Goal: Task Accomplishment & Management: Use online tool/utility

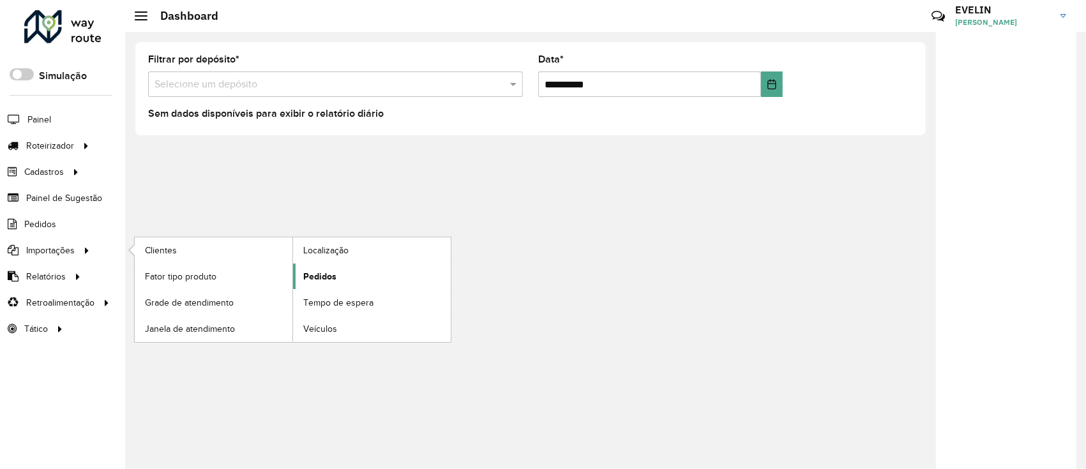
click at [333, 275] on span "Pedidos" at bounding box center [319, 276] width 33 height 13
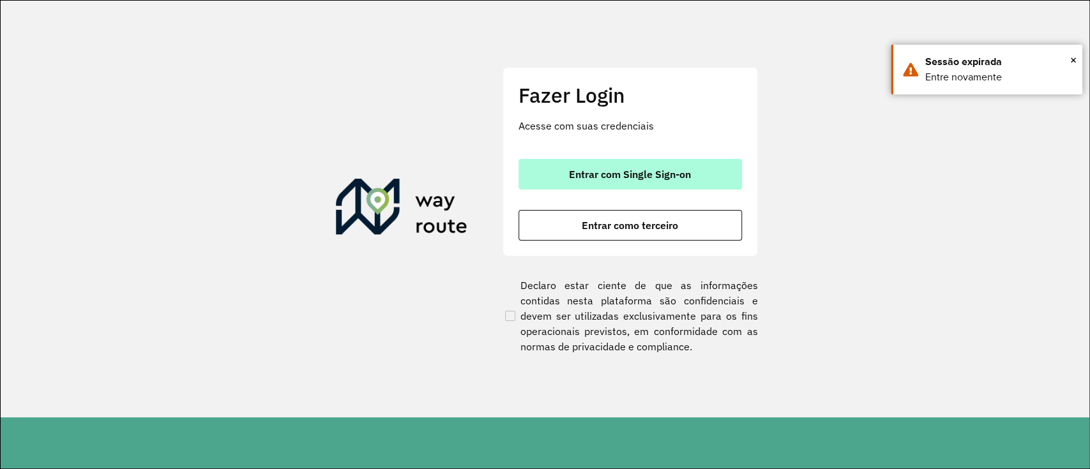
click at [592, 174] on span "Entrar com Single Sign-on" at bounding box center [630, 174] width 122 height 10
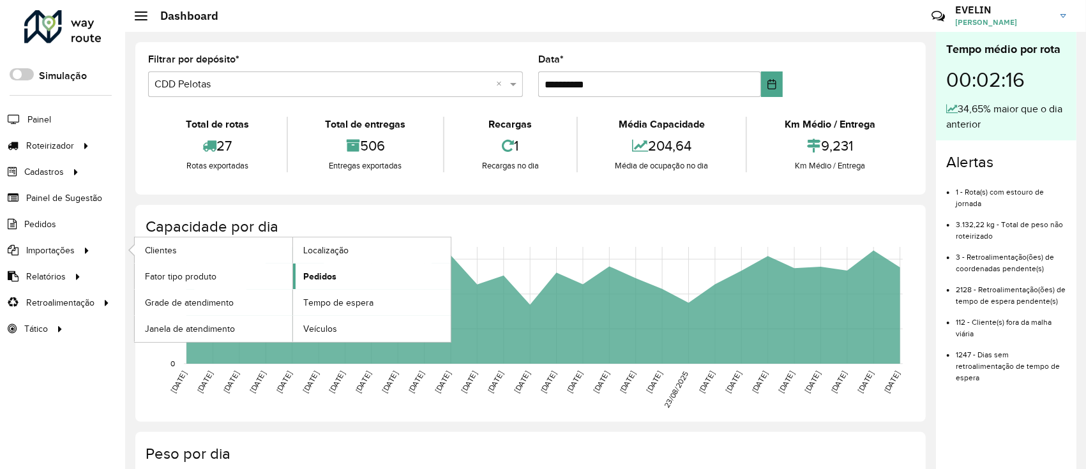
click at [314, 277] on span "Pedidos" at bounding box center [319, 276] width 33 height 13
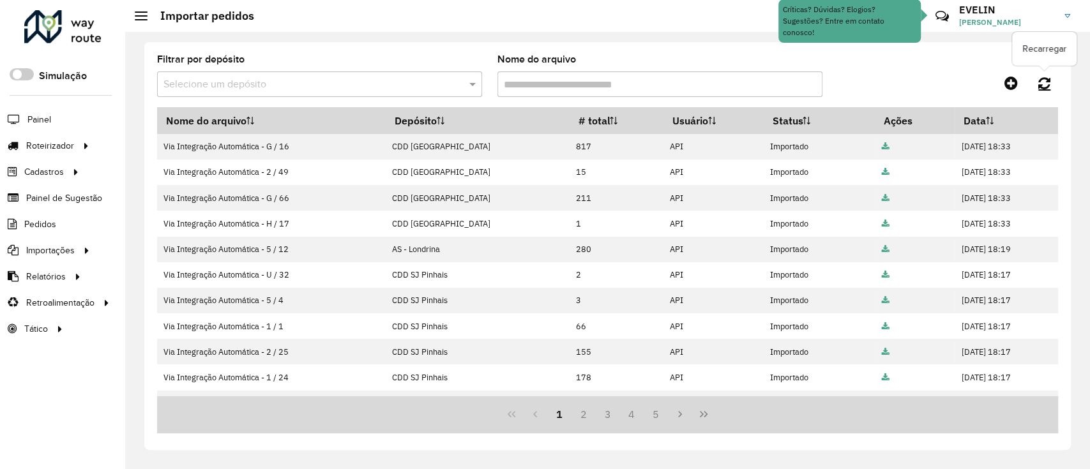
click at [1042, 79] on icon at bounding box center [1044, 83] width 12 height 14
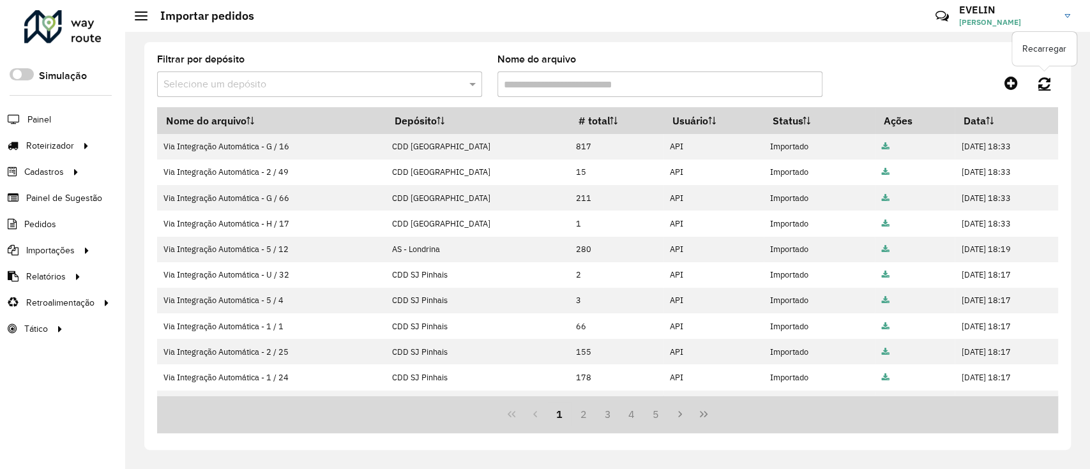
click at [1051, 83] on link at bounding box center [1044, 83] width 27 height 23
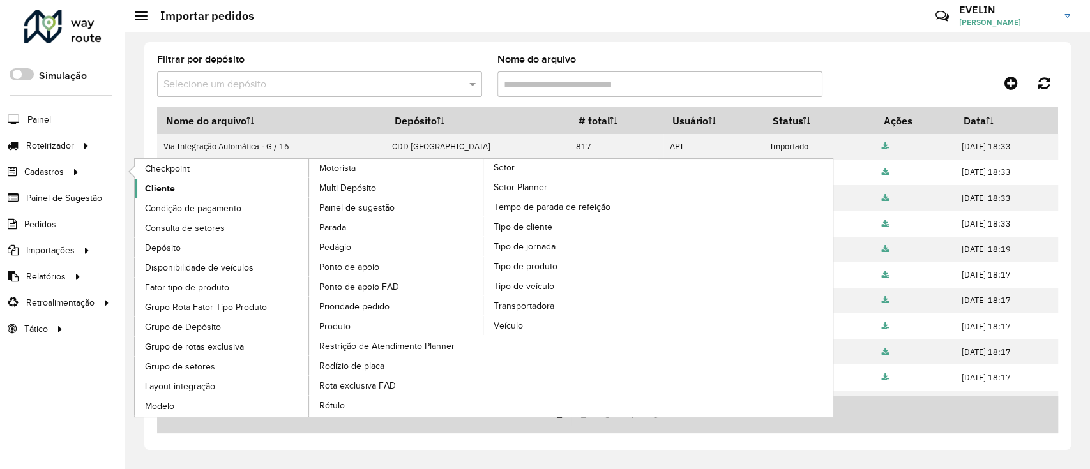
click at [179, 186] on link "Cliente" at bounding box center [222, 188] width 175 height 19
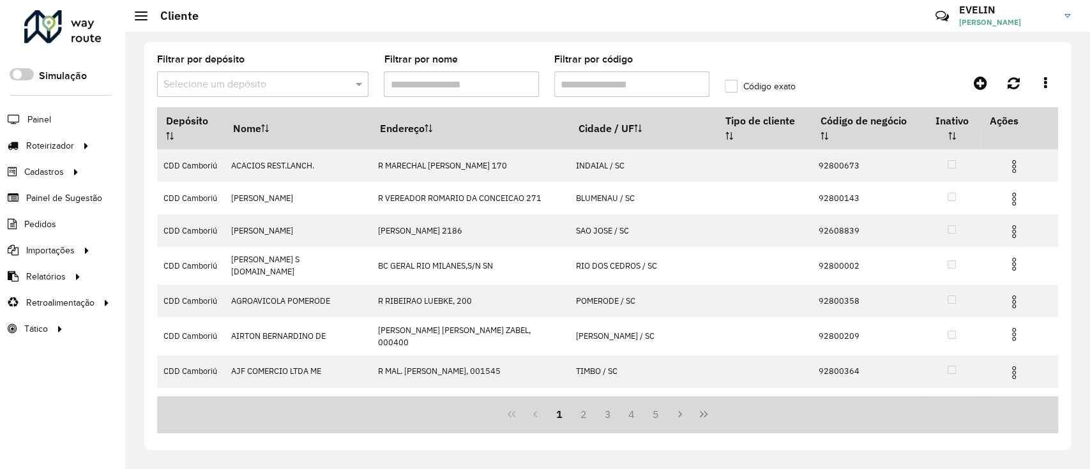
click at [575, 82] on input "Filtrar por código" at bounding box center [631, 85] width 155 height 26
paste input "*****"
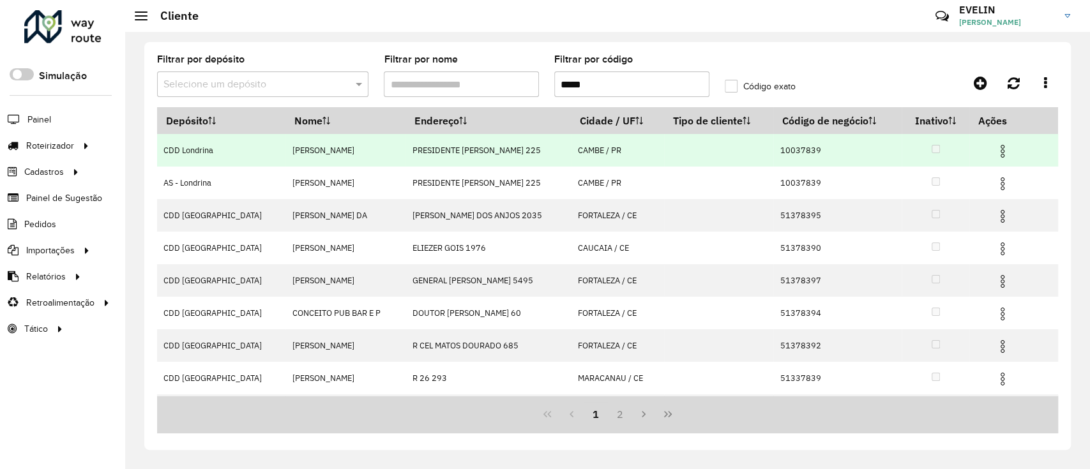
type input "*****"
click at [1002, 149] on img at bounding box center [1002, 151] width 15 height 15
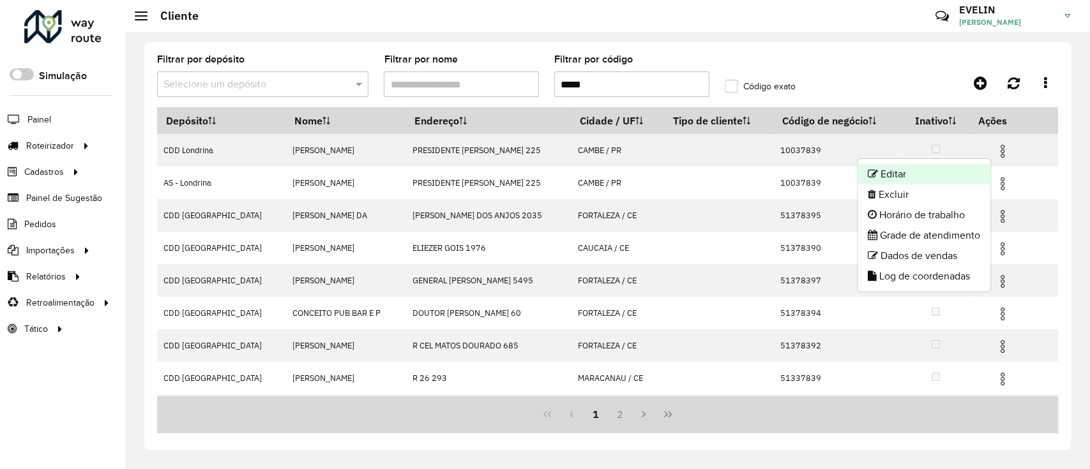
click at [899, 170] on li "Editar" at bounding box center [924, 174] width 133 height 20
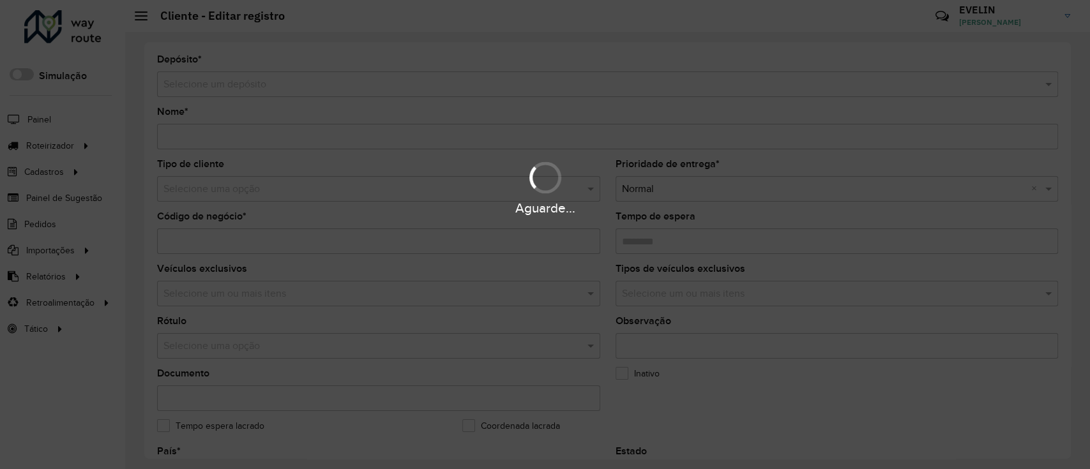
type input "**********"
type input "********"
type input "**********"
type input "*****"
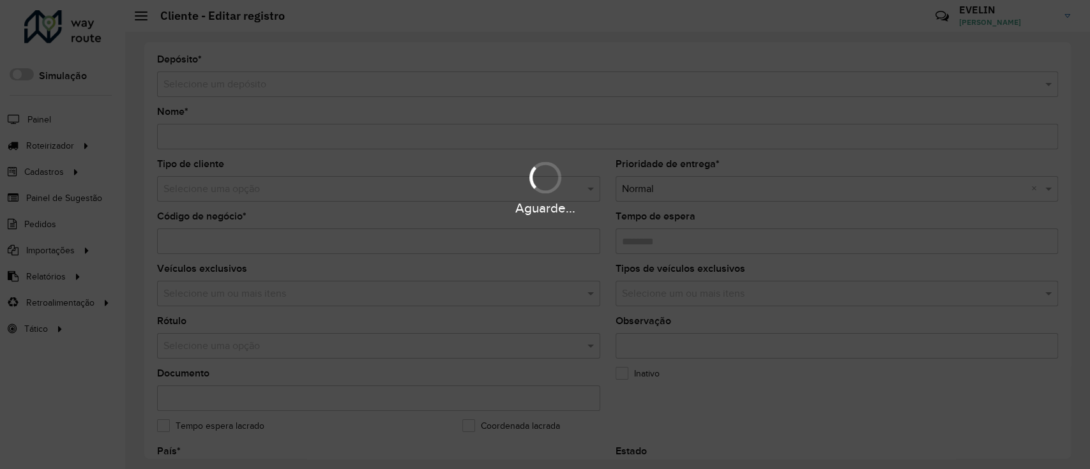
type input "**********"
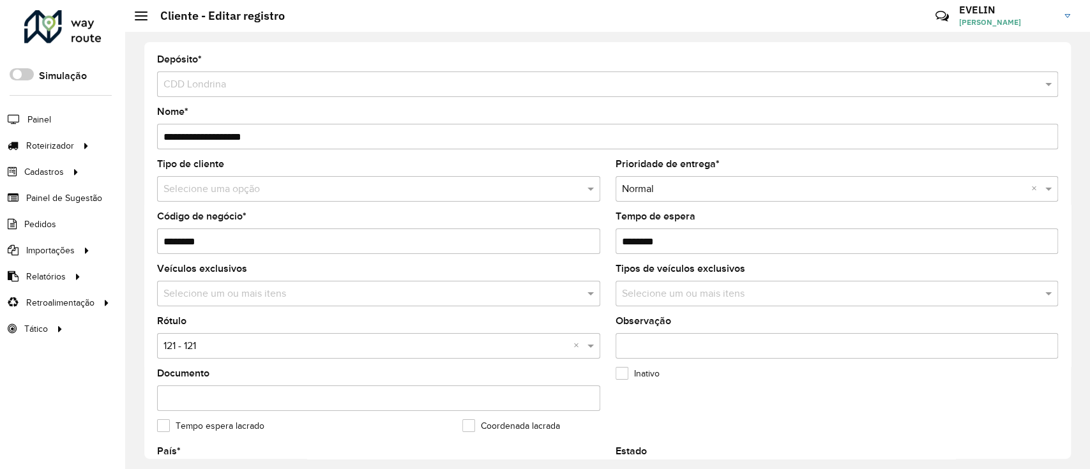
click at [265, 199] on div "Selecione uma opção" at bounding box center [378, 189] width 443 height 26
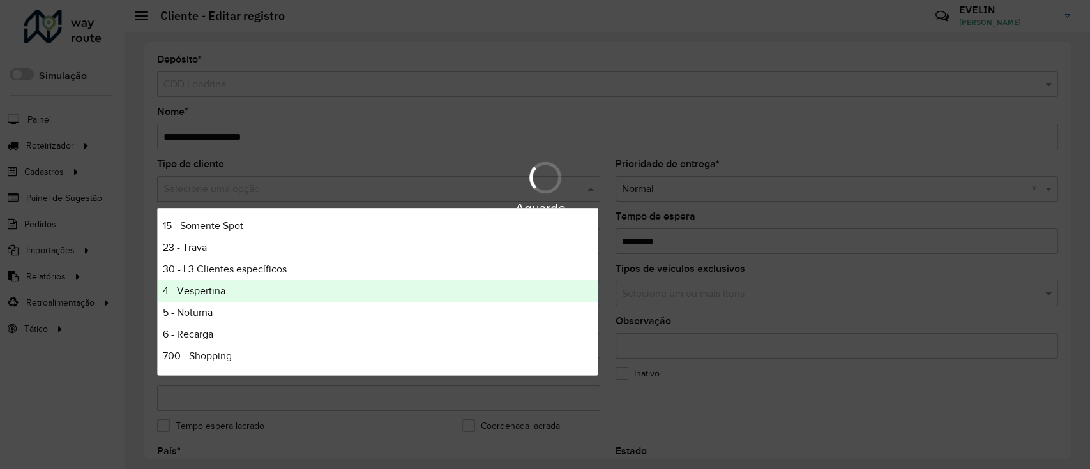
click at [205, 288] on span "4 - Vespertina" at bounding box center [194, 290] width 63 height 11
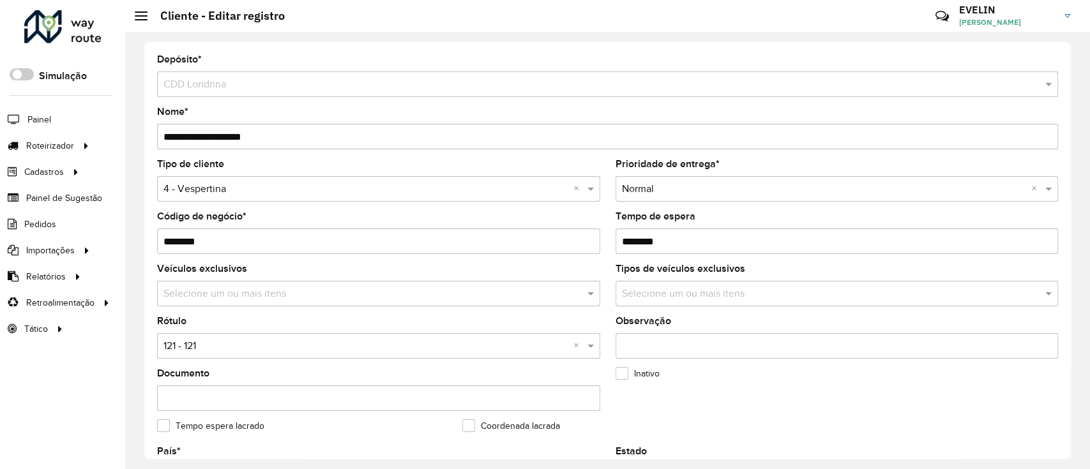
click at [301, 345] on input "text" at bounding box center [365, 346] width 405 height 15
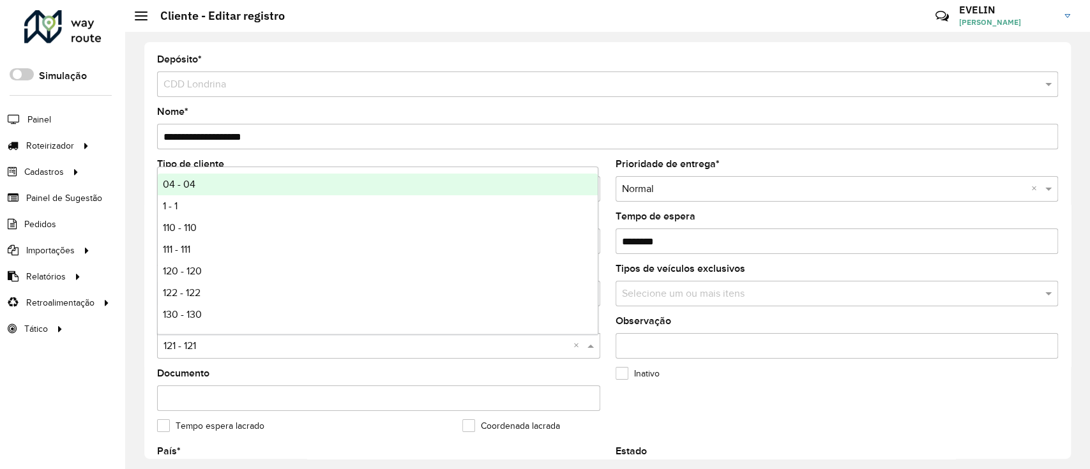
type input "*"
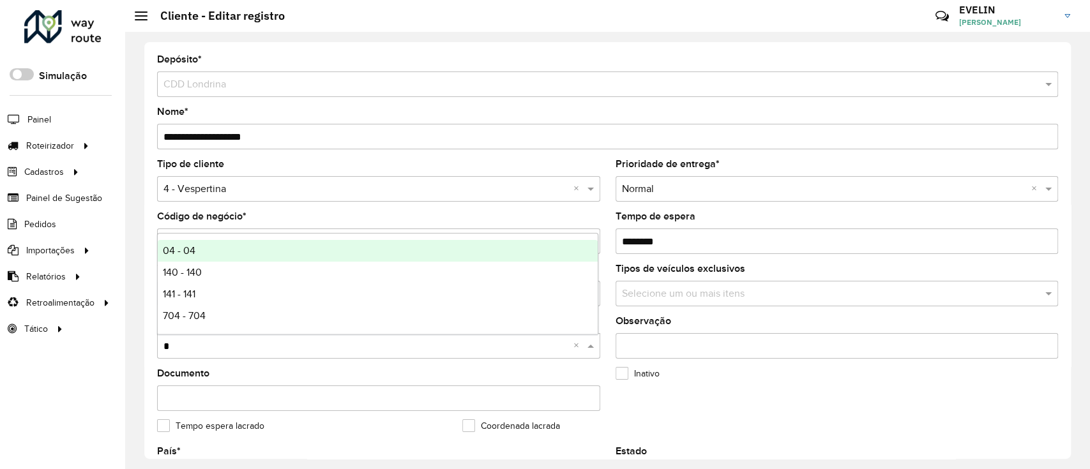
click at [211, 251] on div "04 - 04" at bounding box center [378, 251] width 440 height 22
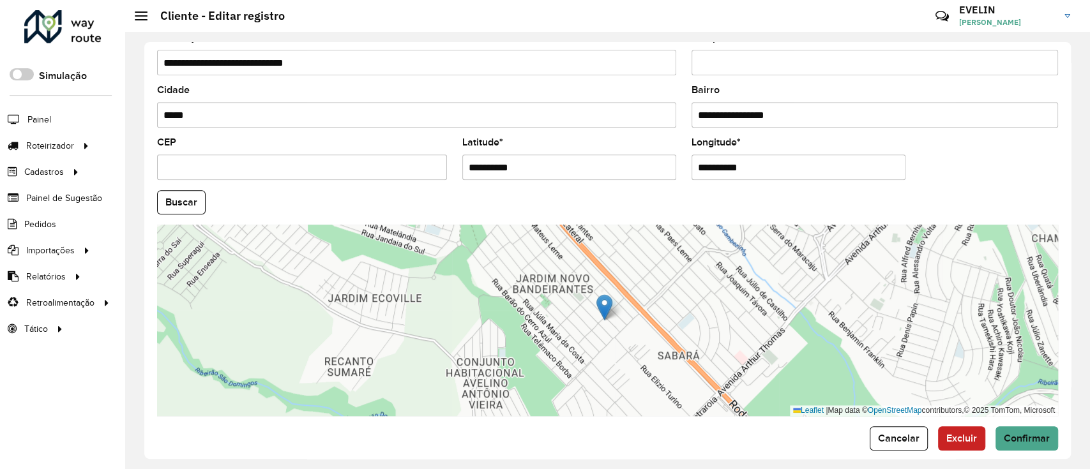
scroll to position [481, 0]
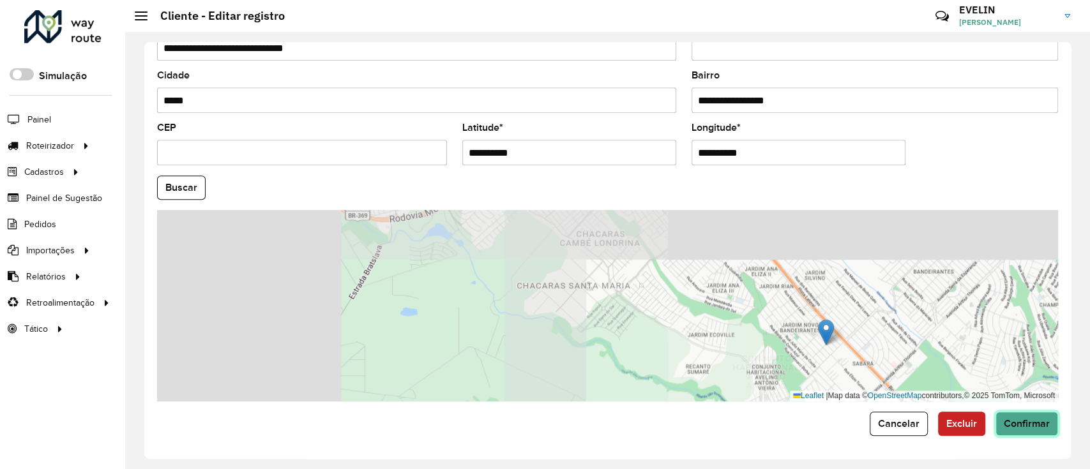
click at [1031, 432] on button "Confirmar" at bounding box center [1027, 424] width 63 height 24
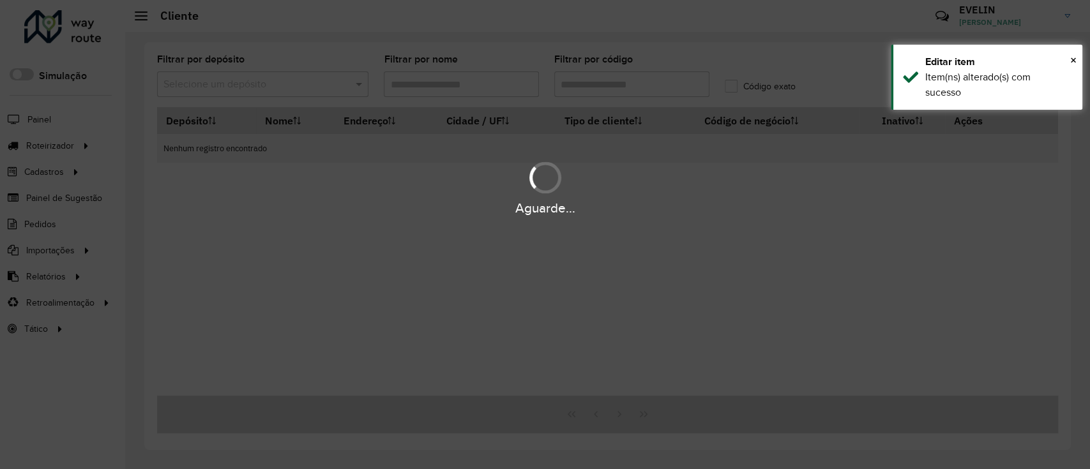
type input "*****"
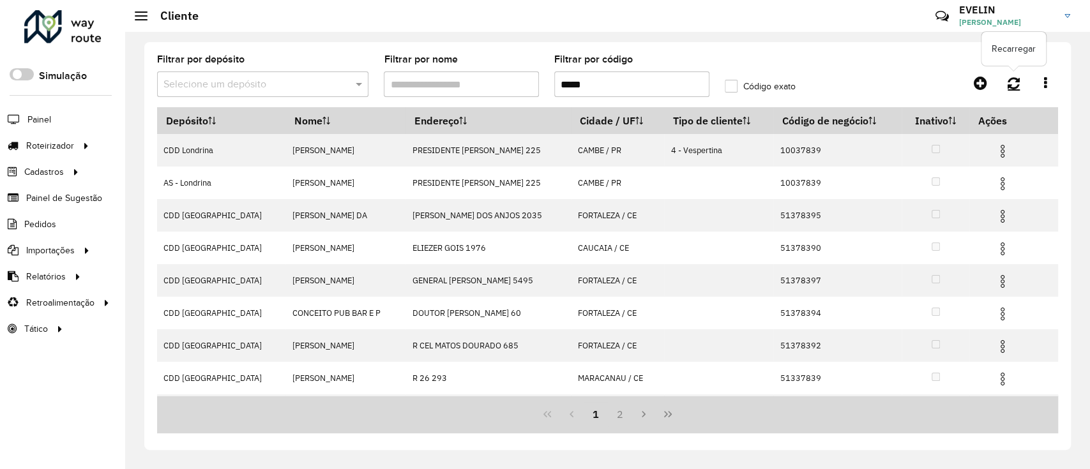
click at [1012, 83] on icon at bounding box center [1014, 83] width 12 height 14
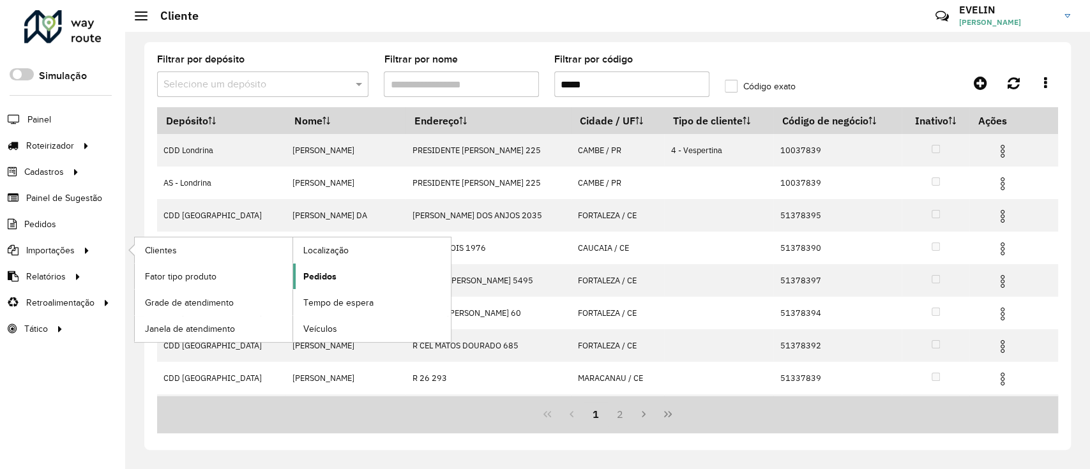
click at [349, 270] on link "Pedidos" at bounding box center [372, 277] width 158 height 26
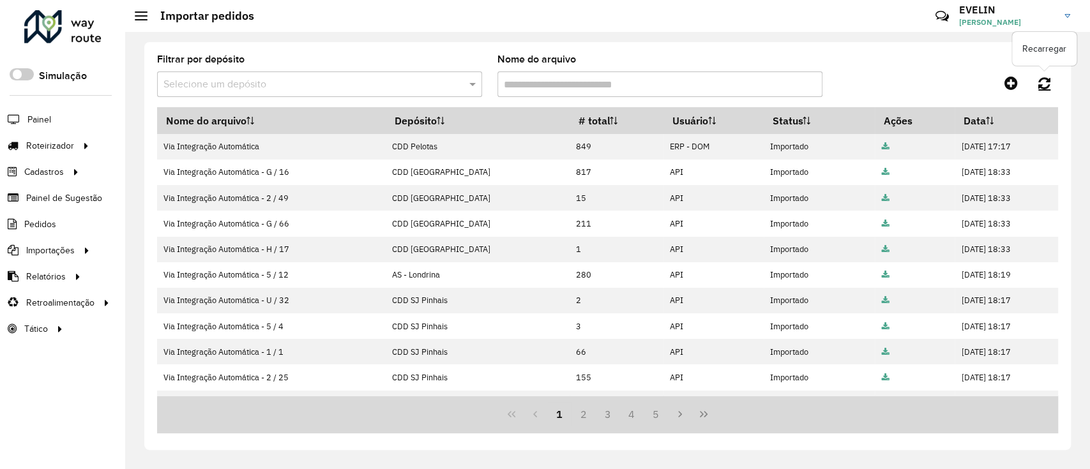
click at [1049, 79] on icon at bounding box center [1044, 83] width 12 height 14
click at [1053, 83] on link at bounding box center [1044, 83] width 27 height 23
click at [1049, 76] on icon at bounding box center [1044, 83] width 12 height 14
click at [1050, 79] on icon at bounding box center [1044, 83] width 12 height 14
click at [1029, 88] on div at bounding box center [945, 83] width 225 height 23
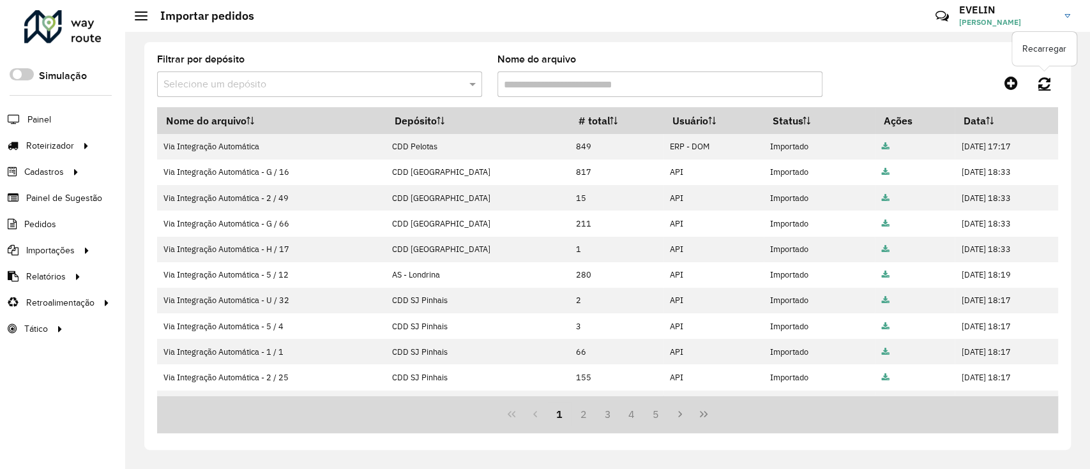
click at [1043, 80] on icon at bounding box center [1044, 83] width 12 height 14
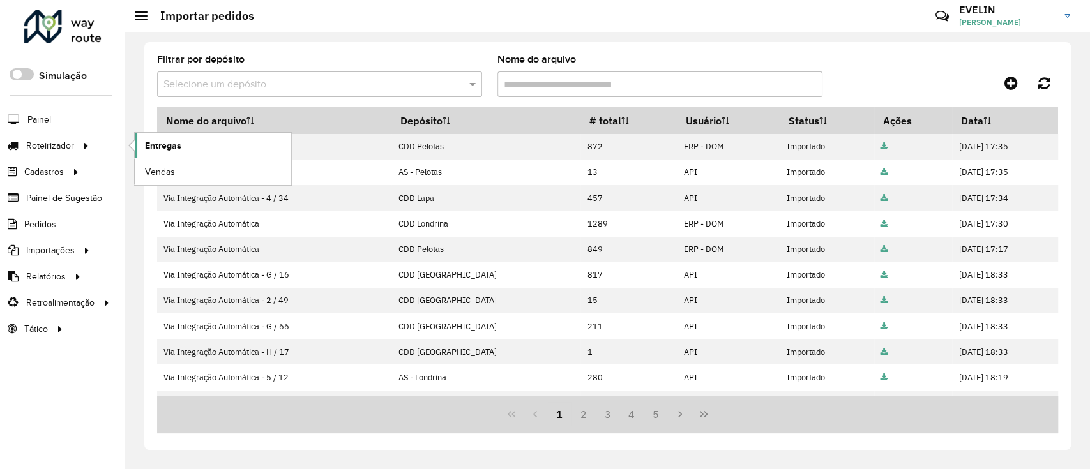
click at [162, 149] on span "Entregas" at bounding box center [163, 145] width 36 height 13
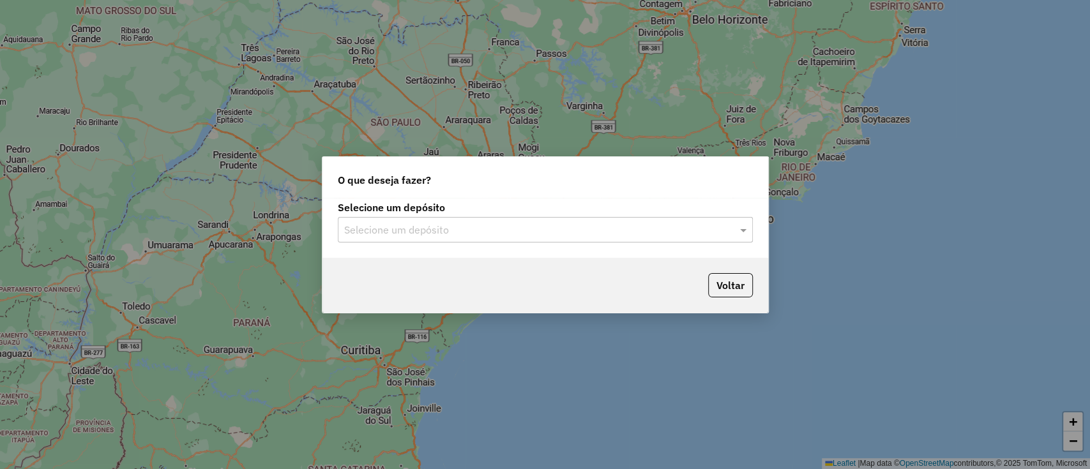
click at [492, 236] on input "text" at bounding box center [532, 230] width 377 height 15
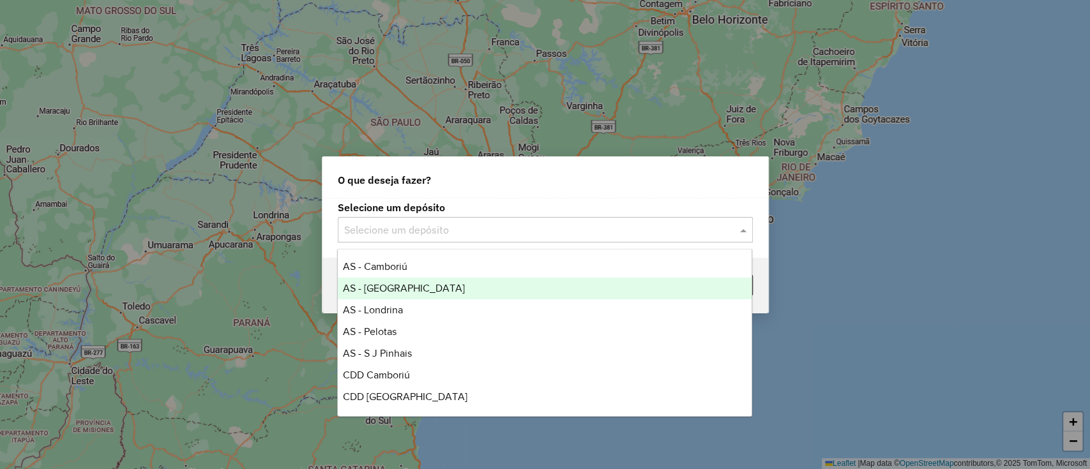
scroll to position [85, 0]
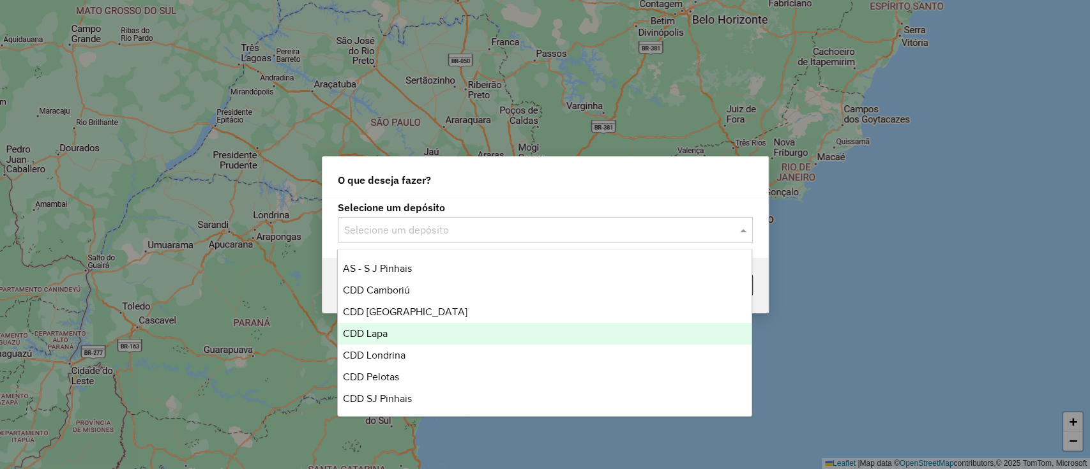
click at [389, 339] on div "CDD Lapa" at bounding box center [545, 334] width 414 height 22
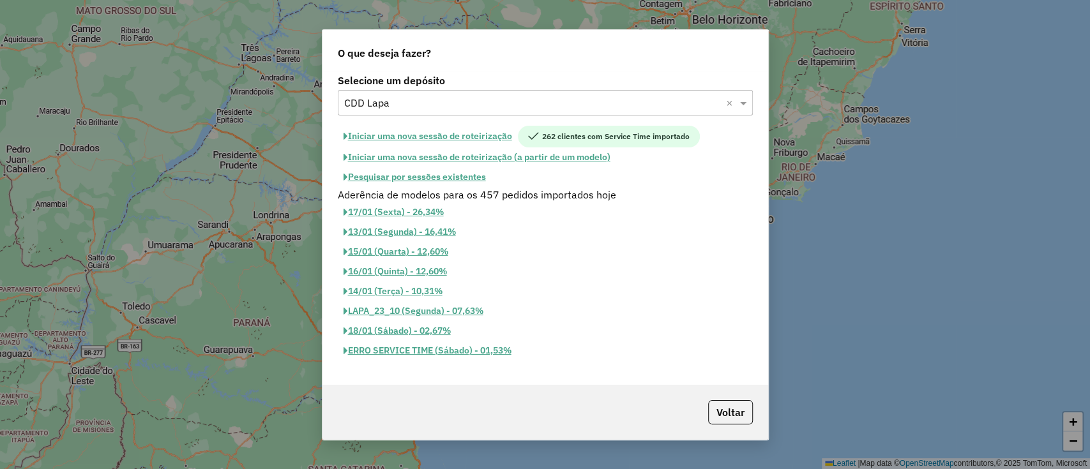
click at [436, 141] on button "Iniciar uma nova sessão de roteirização" at bounding box center [428, 137] width 180 height 22
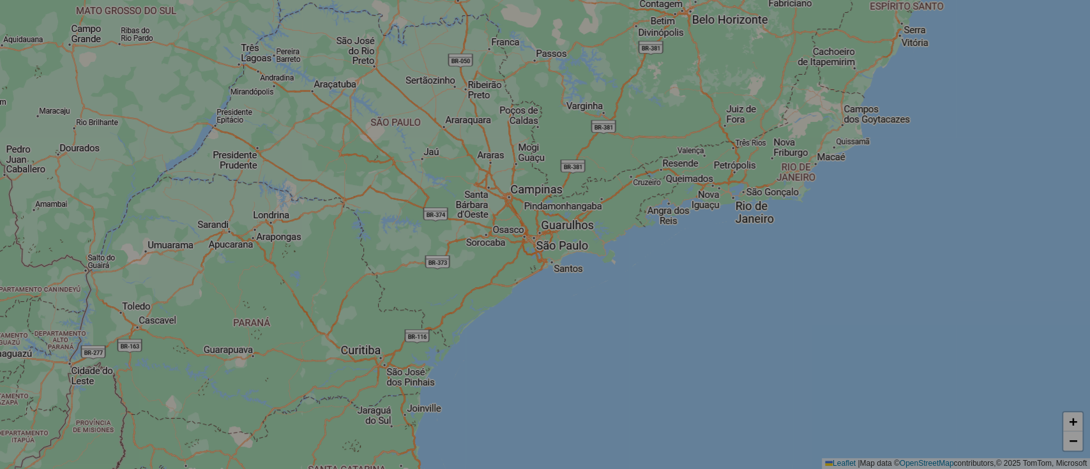
select select "*"
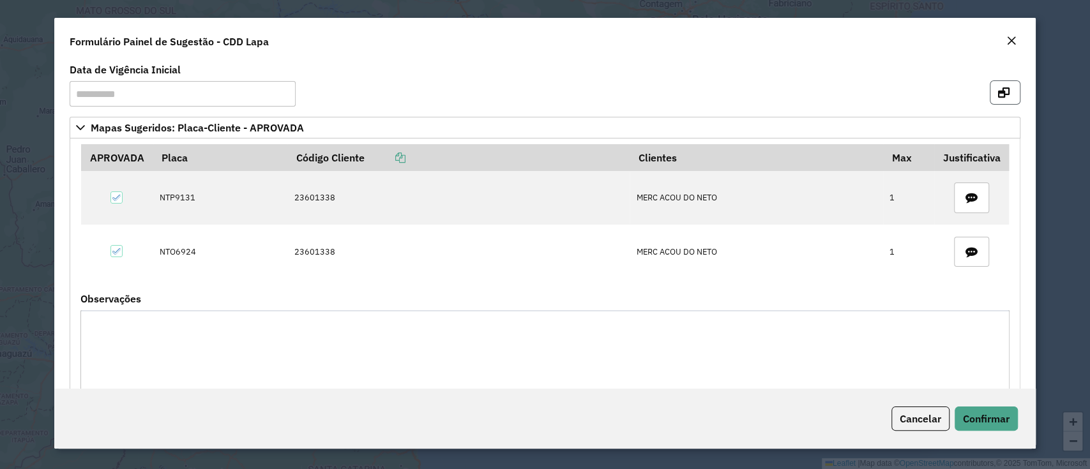
click at [1004, 87] on icon "button" at bounding box center [1003, 92] width 11 height 10
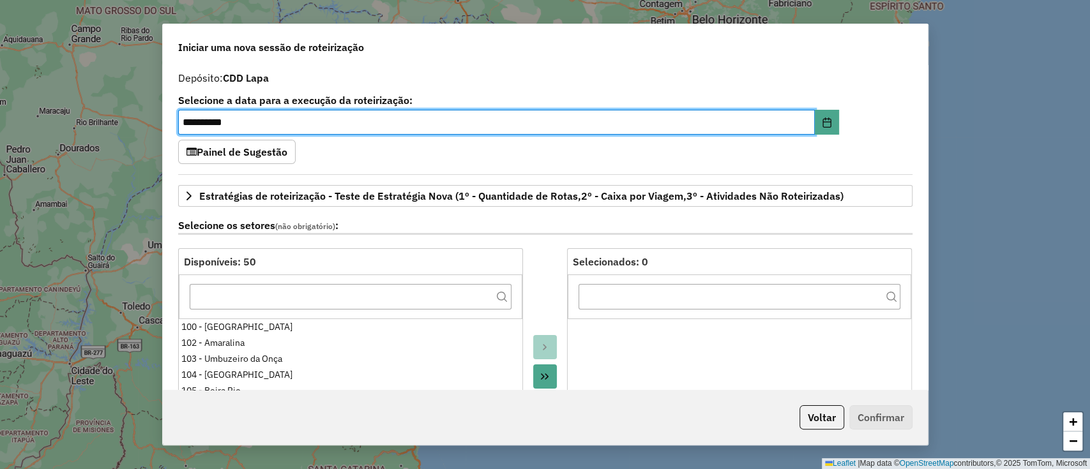
click at [540, 376] on icon "Move All to Target" at bounding box center [545, 377] width 10 height 10
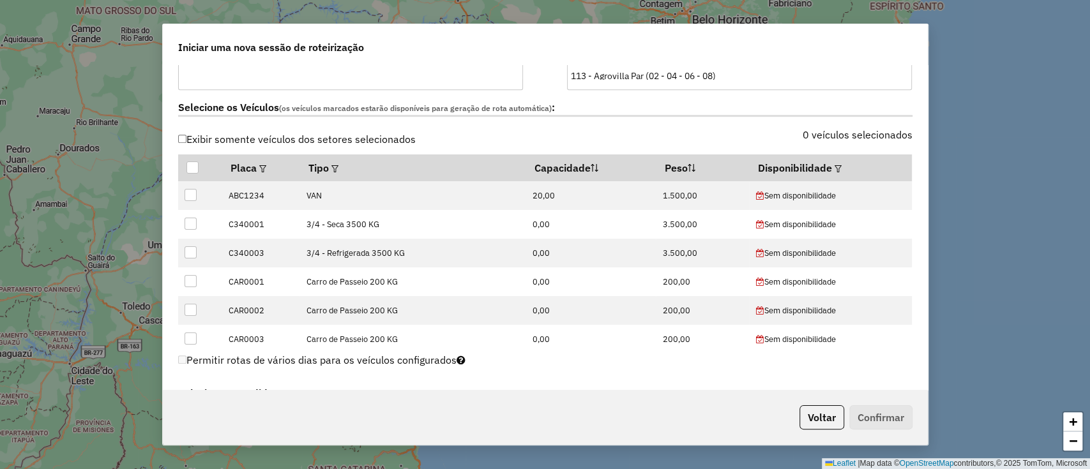
scroll to position [425, 0]
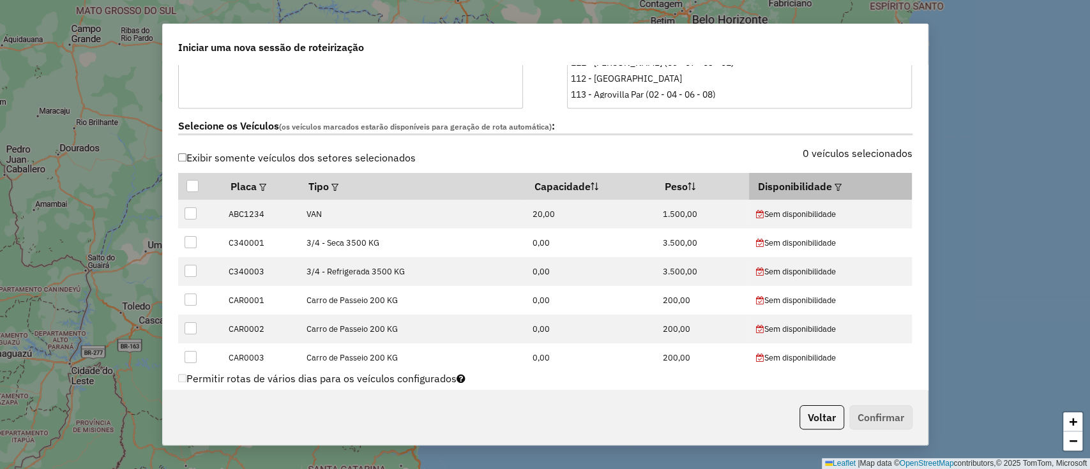
click at [832, 185] on div at bounding box center [837, 186] width 10 height 15
click at [836, 181] on th "Disponibilidade" at bounding box center [830, 186] width 163 height 27
click at [835, 186] on em at bounding box center [838, 187] width 7 height 7
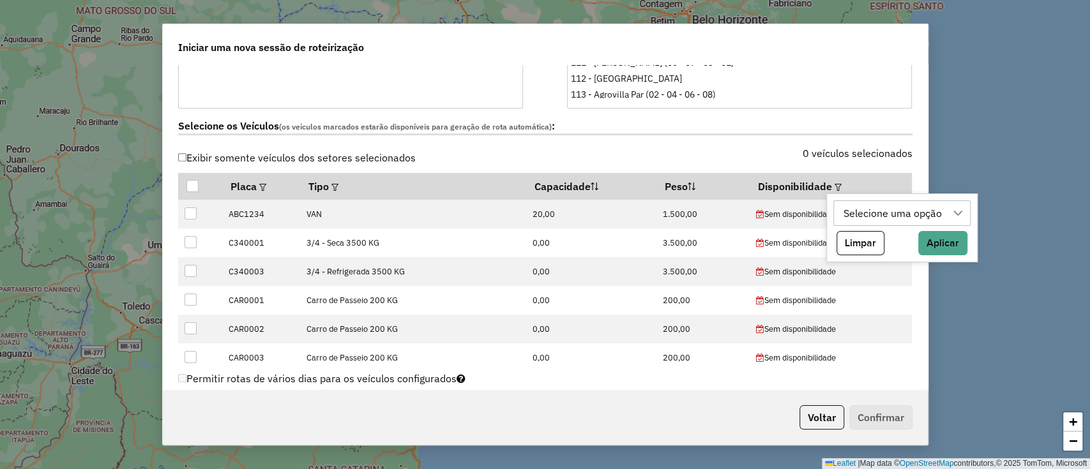
click at [862, 211] on div "Selecione uma opção" at bounding box center [892, 213] width 107 height 24
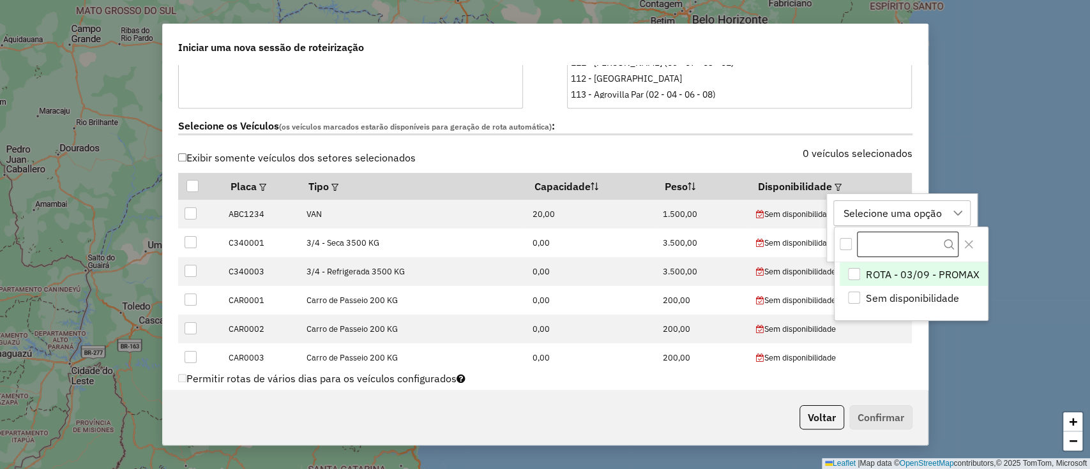
scroll to position [10, 57]
click at [930, 275] on span "ROTA - 03/09 - PROMAX" at bounding box center [922, 274] width 113 height 15
click at [966, 243] on icon "Close" at bounding box center [969, 245] width 8 height 8
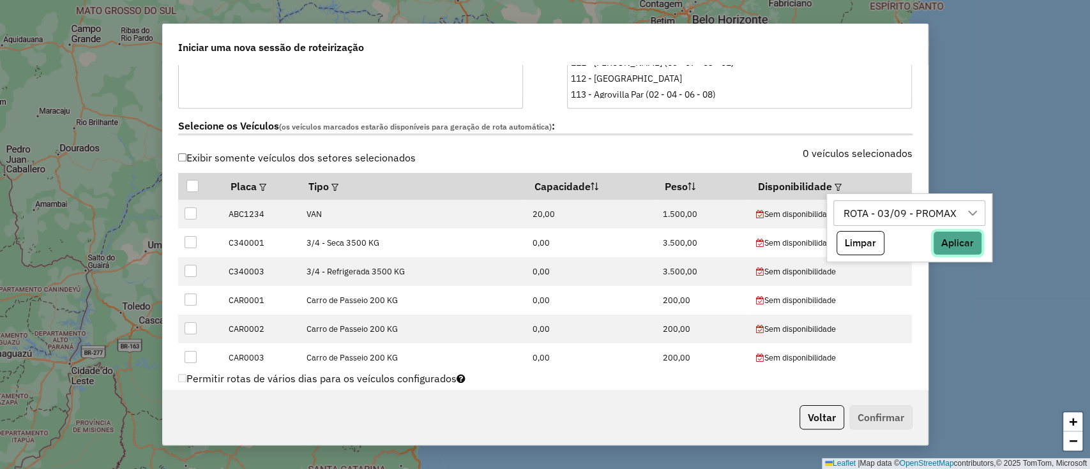
click at [966, 243] on button "Aplicar" at bounding box center [957, 243] width 49 height 24
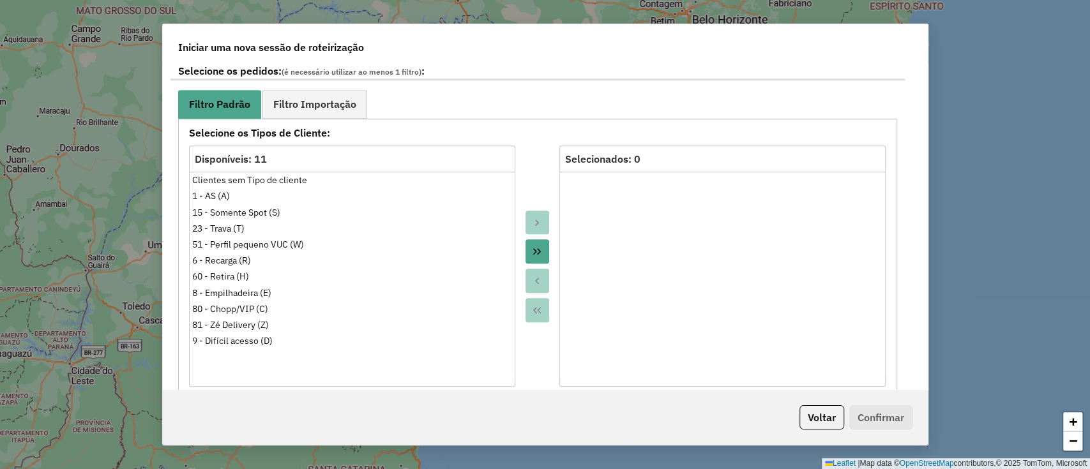
click at [540, 247] on icon "Move All to Target" at bounding box center [537, 252] width 10 height 10
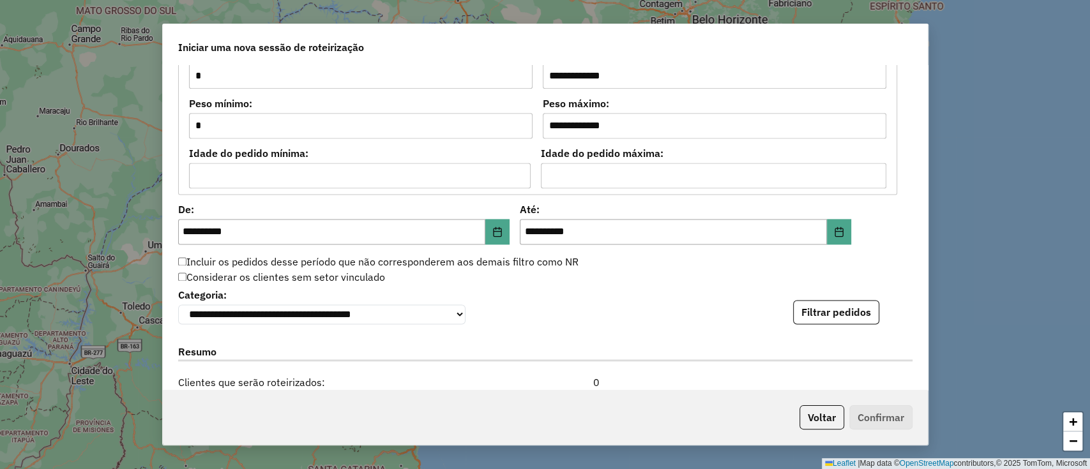
scroll to position [1192, 0]
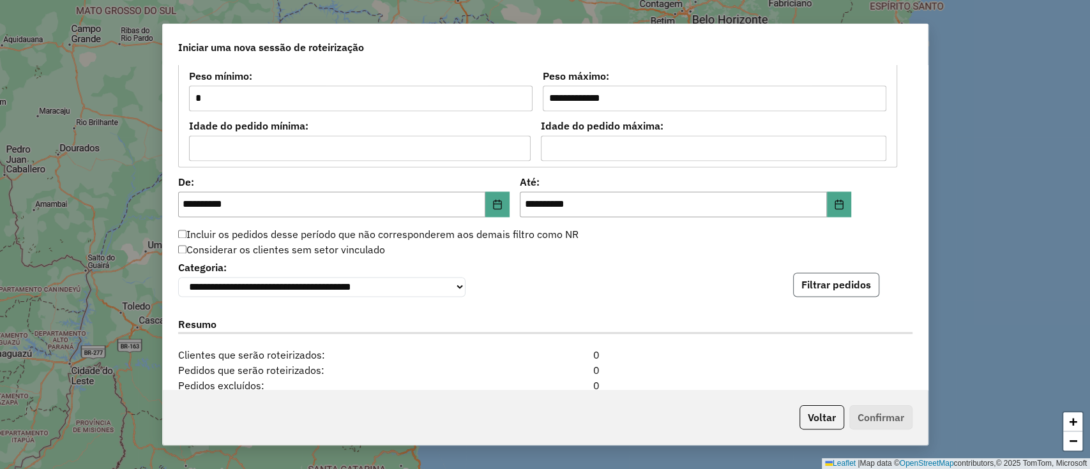
click at [857, 275] on button "Filtrar pedidos" at bounding box center [836, 285] width 86 height 24
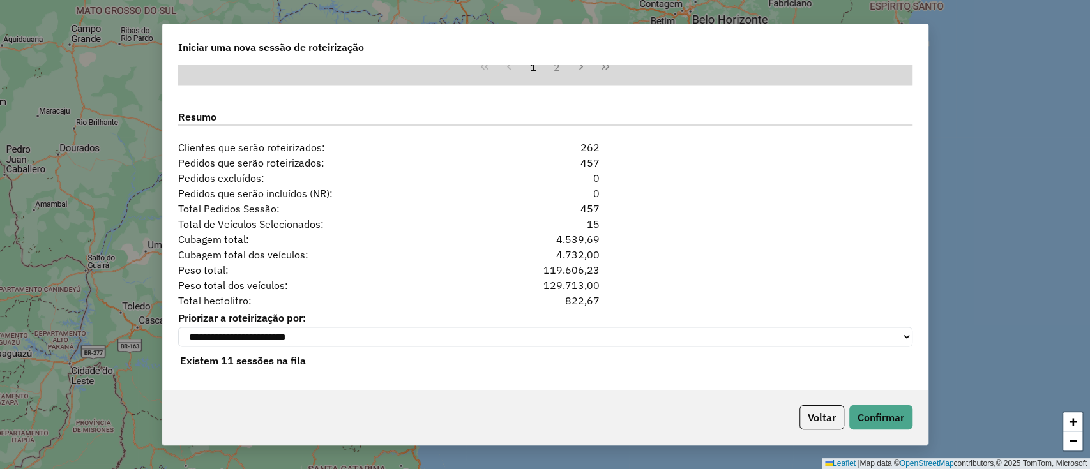
scroll to position [1666, 0]
click at [888, 416] on button "Confirmar" at bounding box center [880, 418] width 63 height 24
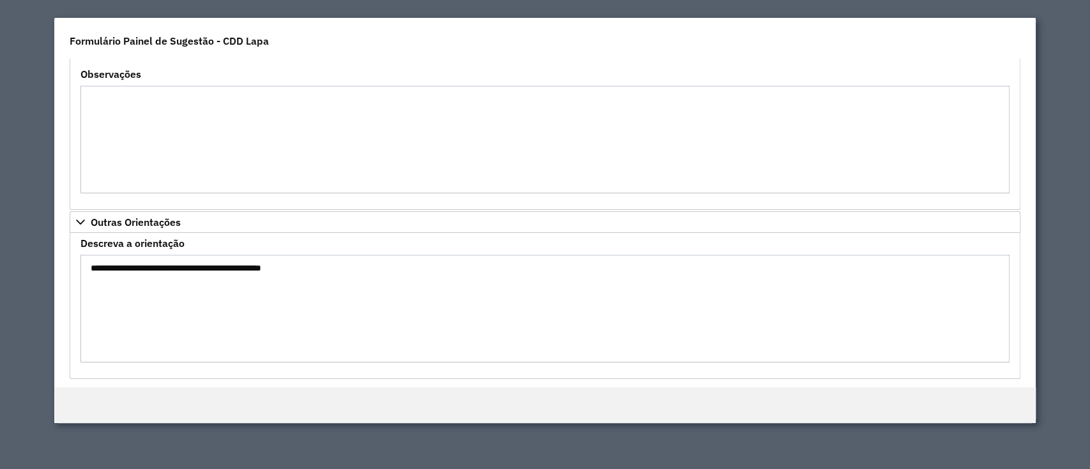
scroll to position [231, 0]
